Goal: Obtain resource: Obtain resource

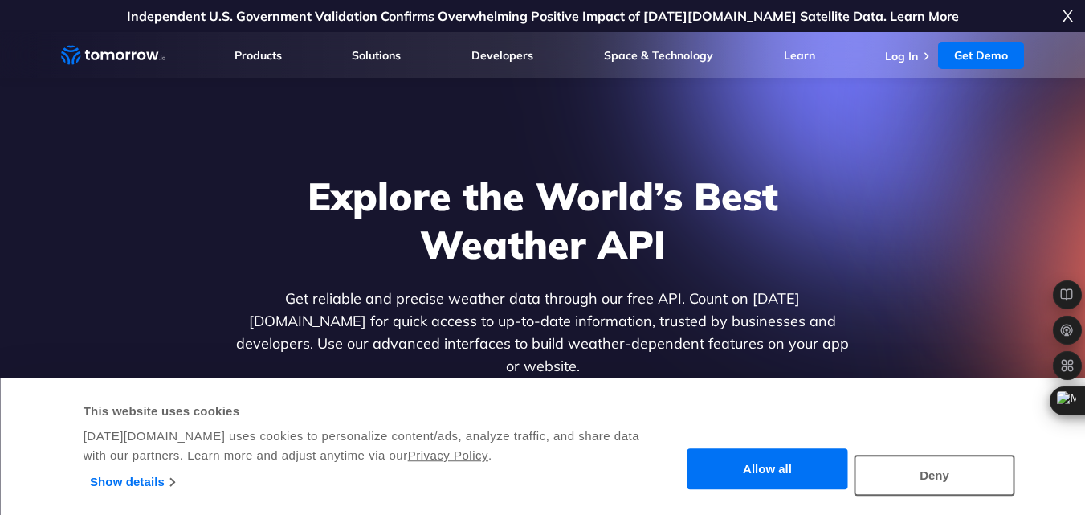
click at [787, 464] on button "Allow all" at bounding box center [768, 469] width 161 height 41
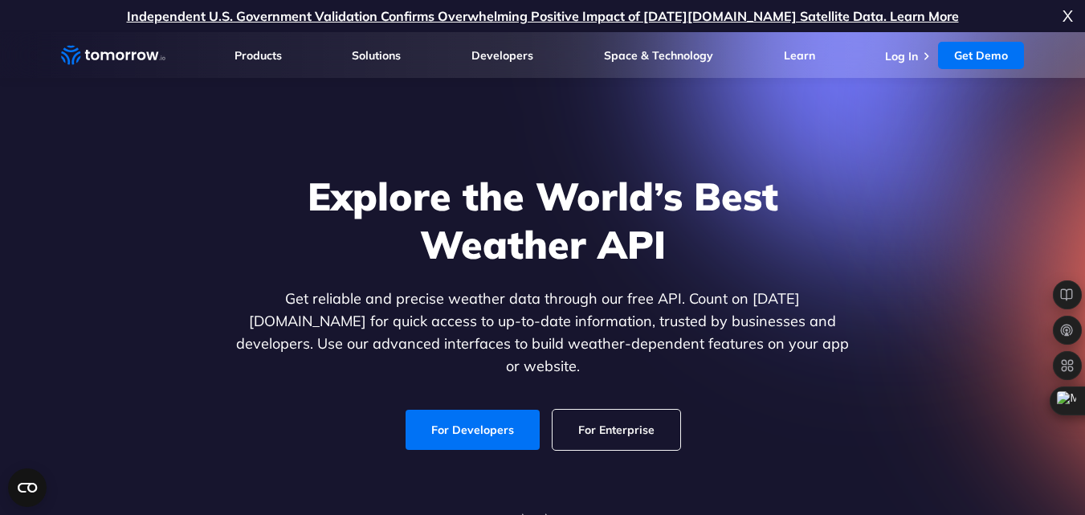
scroll to position [32, 0]
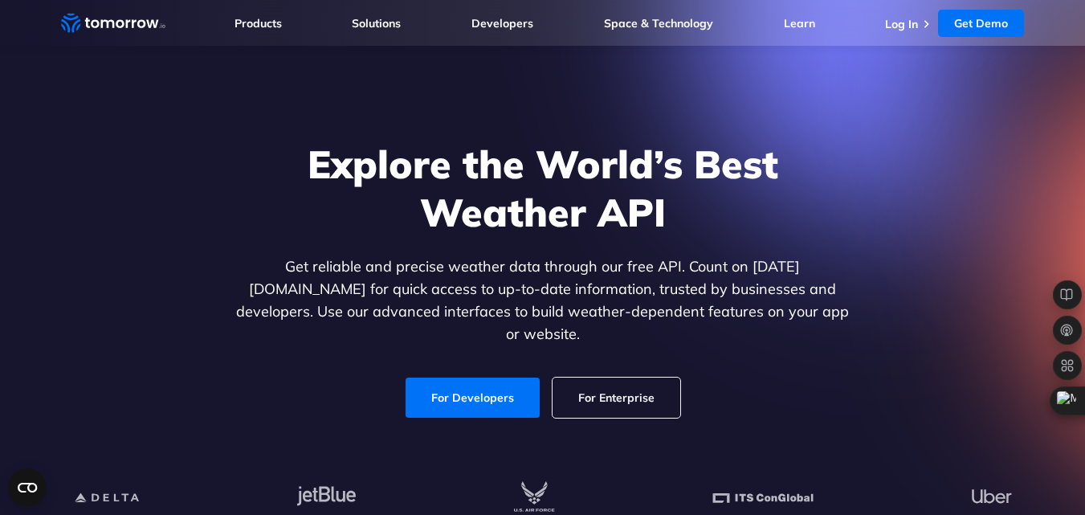
click at [451, 387] on link "For Developers" at bounding box center [473, 398] width 134 height 40
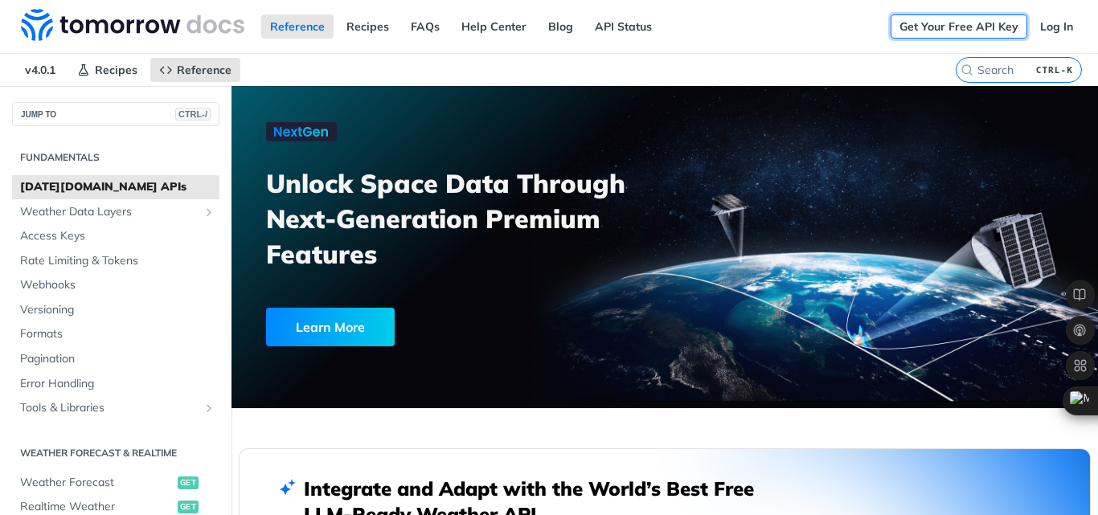
click at [960, 31] on link "Get Your Free API Key" at bounding box center [958, 26] width 137 height 24
click at [940, 27] on link "Get Your Free API Key" at bounding box center [958, 26] width 137 height 24
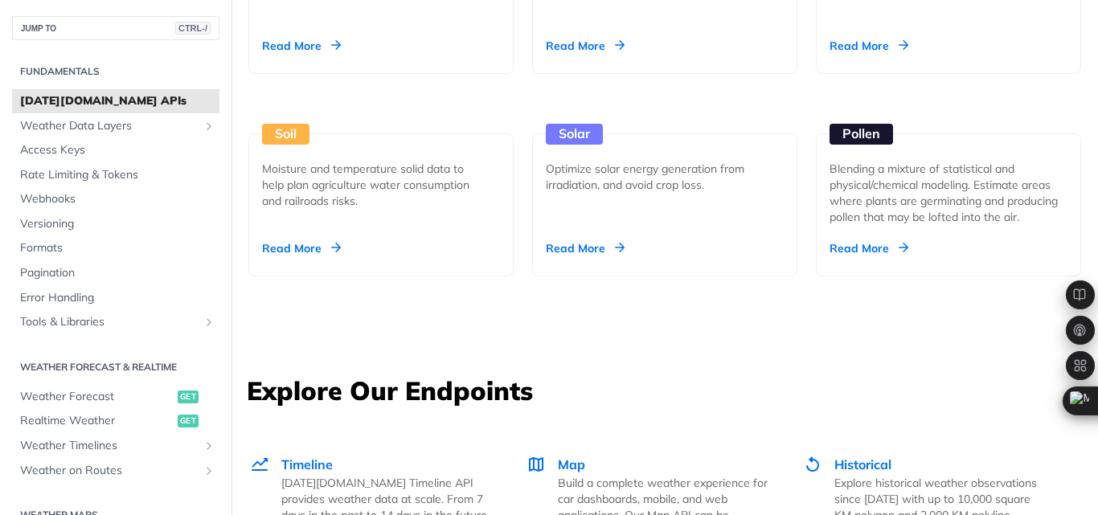
scroll to position [1864, 0]
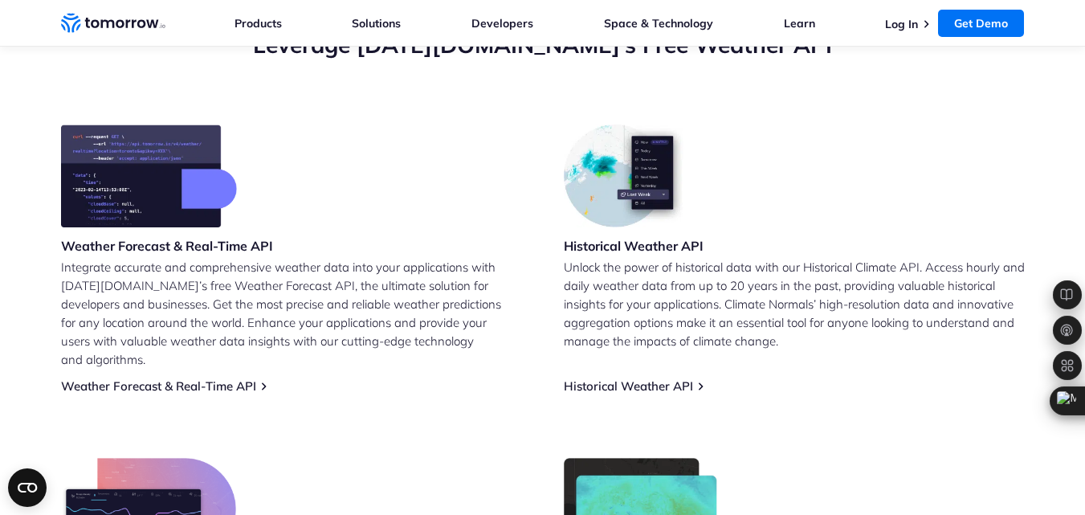
scroll to position [611, 0]
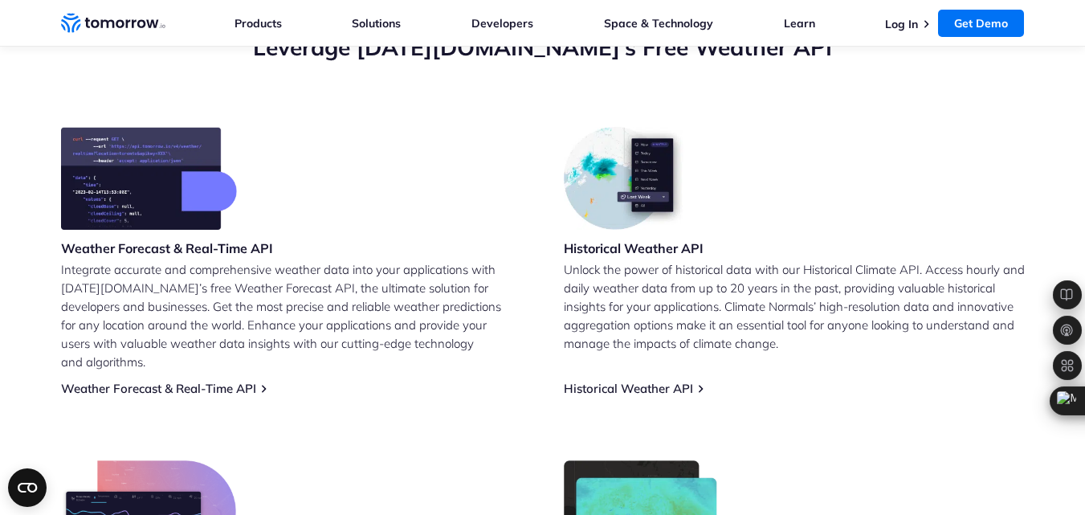
click at [240, 378] on div "Weather Forecast & Real-Time API Integrate accurate and comprehensive weather d…" at bounding box center [543, 419] width 964 height 584
click at [243, 381] on link "Weather Forecast & Real-Time API" at bounding box center [158, 388] width 195 height 15
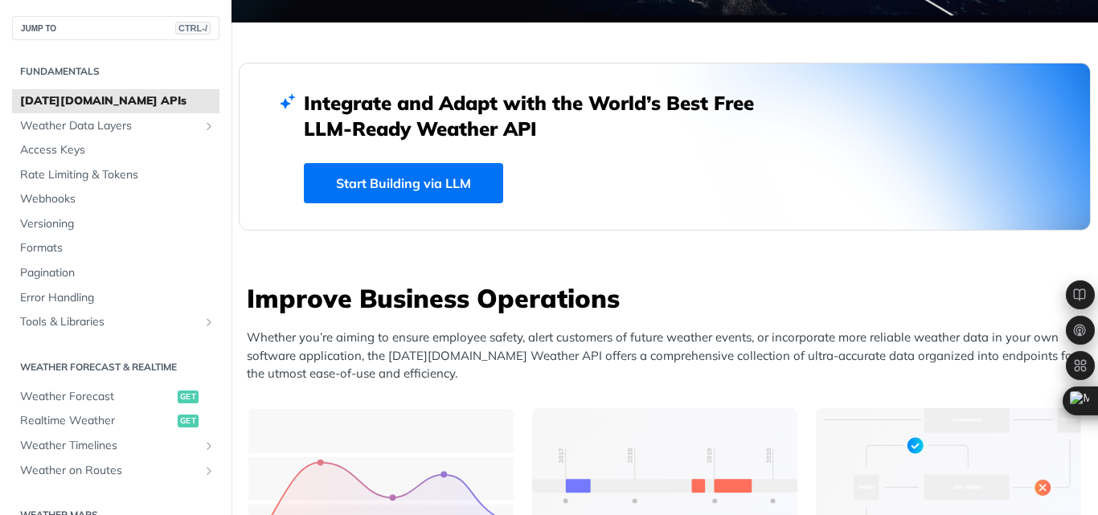
scroll to position [418, 0]
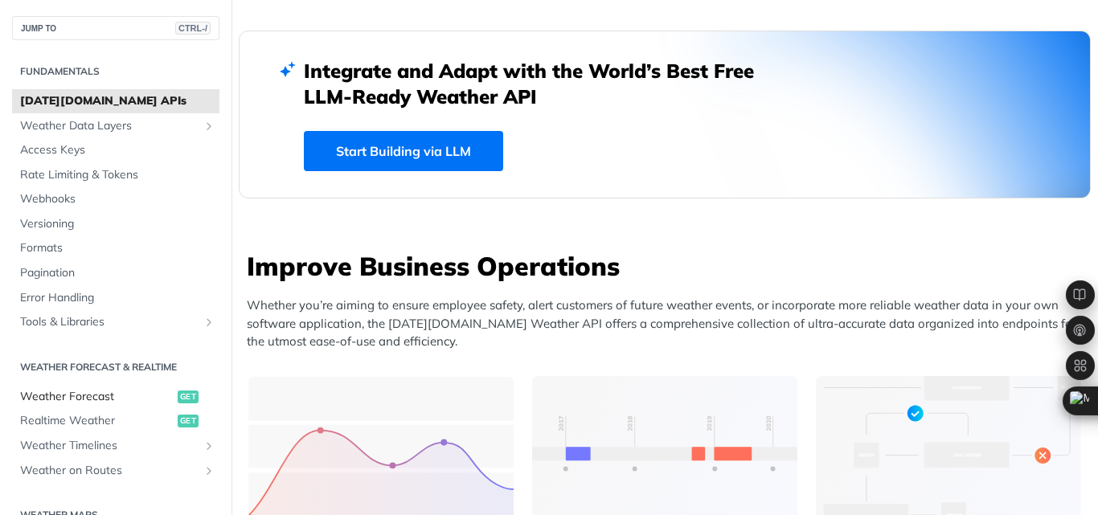
click at [127, 399] on span "Weather Forecast" at bounding box center [96, 397] width 153 height 16
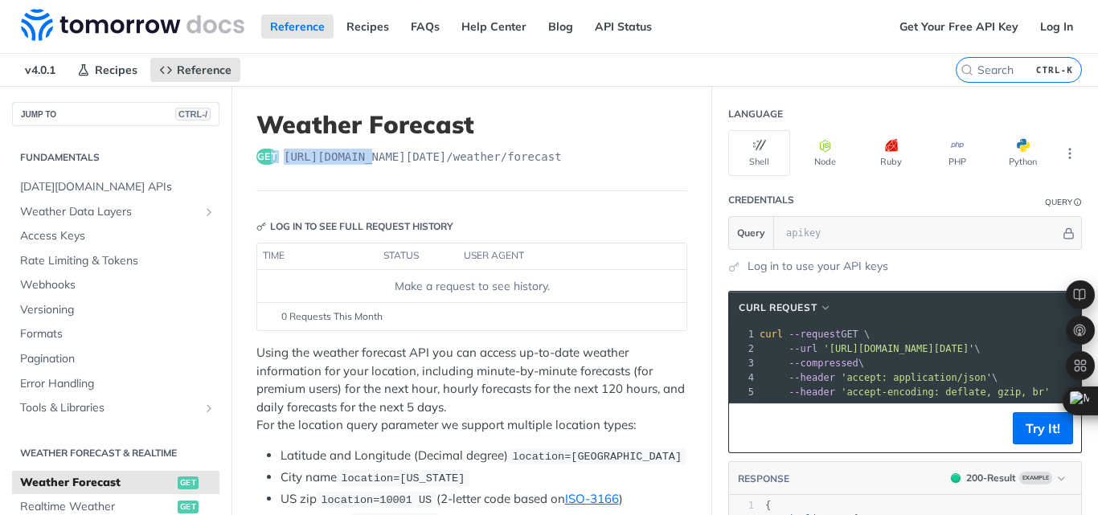
drag, startPoint x: 272, startPoint y: 149, endPoint x: 363, endPoint y: 166, distance: 93.1
click at [363, 166] on header "Weather Forecast get [URL][DOMAIN_NAME][DATE] /weather/forecast" at bounding box center [471, 150] width 431 height 81
drag, startPoint x: 281, startPoint y: 153, endPoint x: 434, endPoint y: 220, distance: 166.9
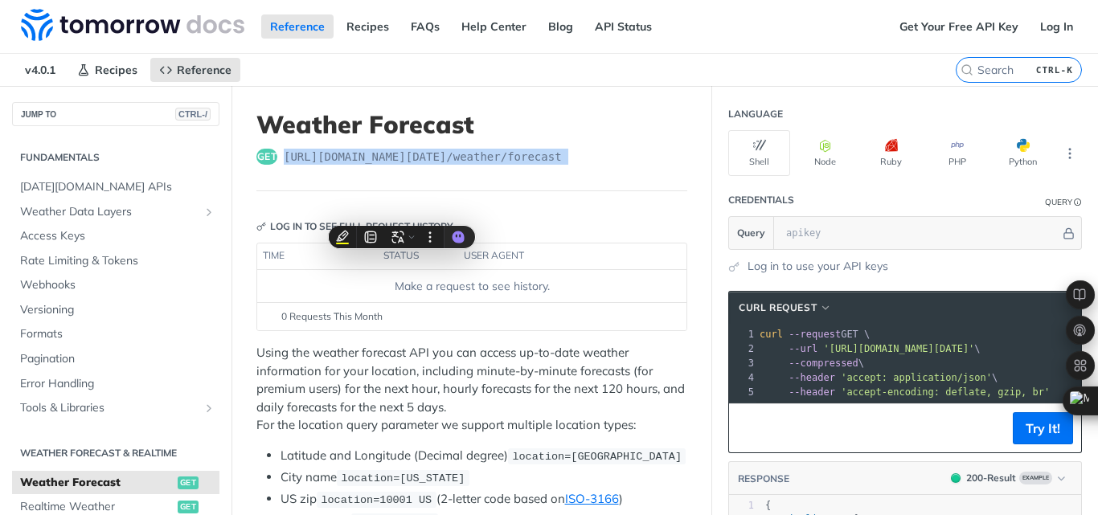
copy article "[URL][DOMAIN_NAME][DATE] /weather/forecast"
